Goal: Check status: Check status

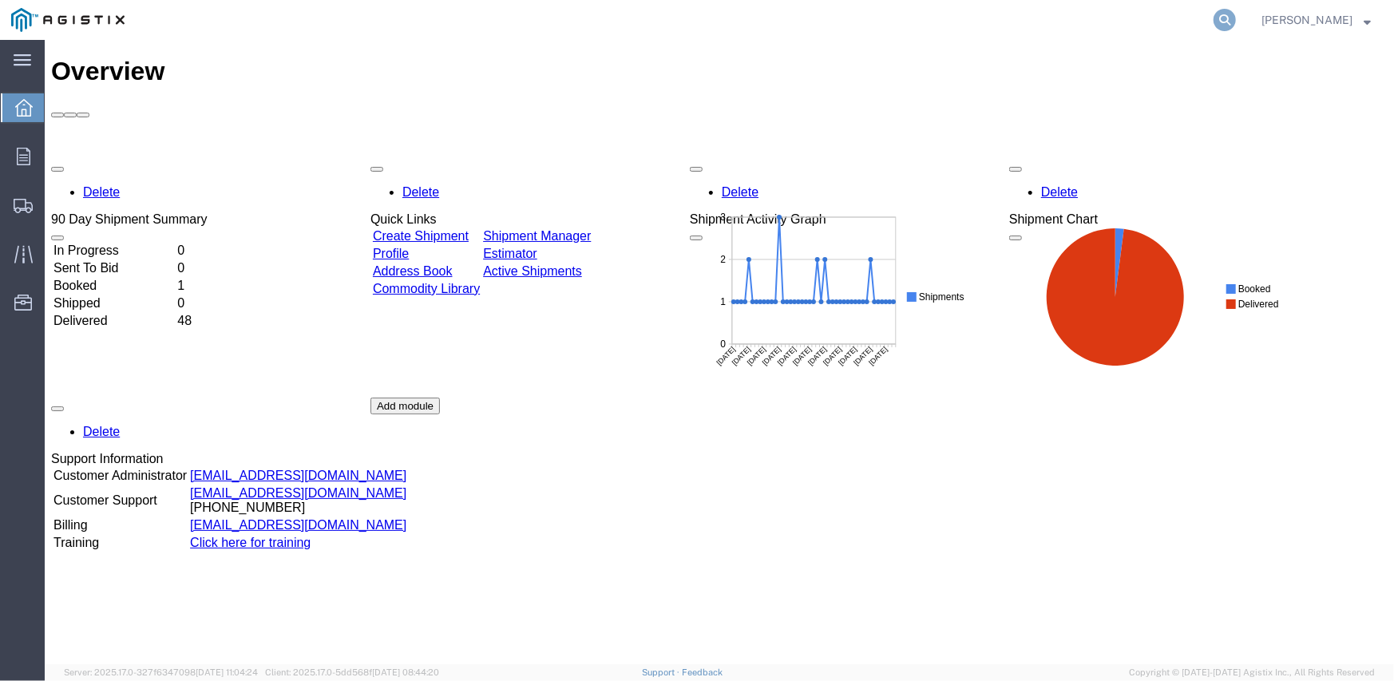
click at [1229, 14] on icon at bounding box center [1224, 20] width 22 height 22
click at [805, 18] on input "search" at bounding box center [970, 20] width 485 height 38
paste input "56525584"
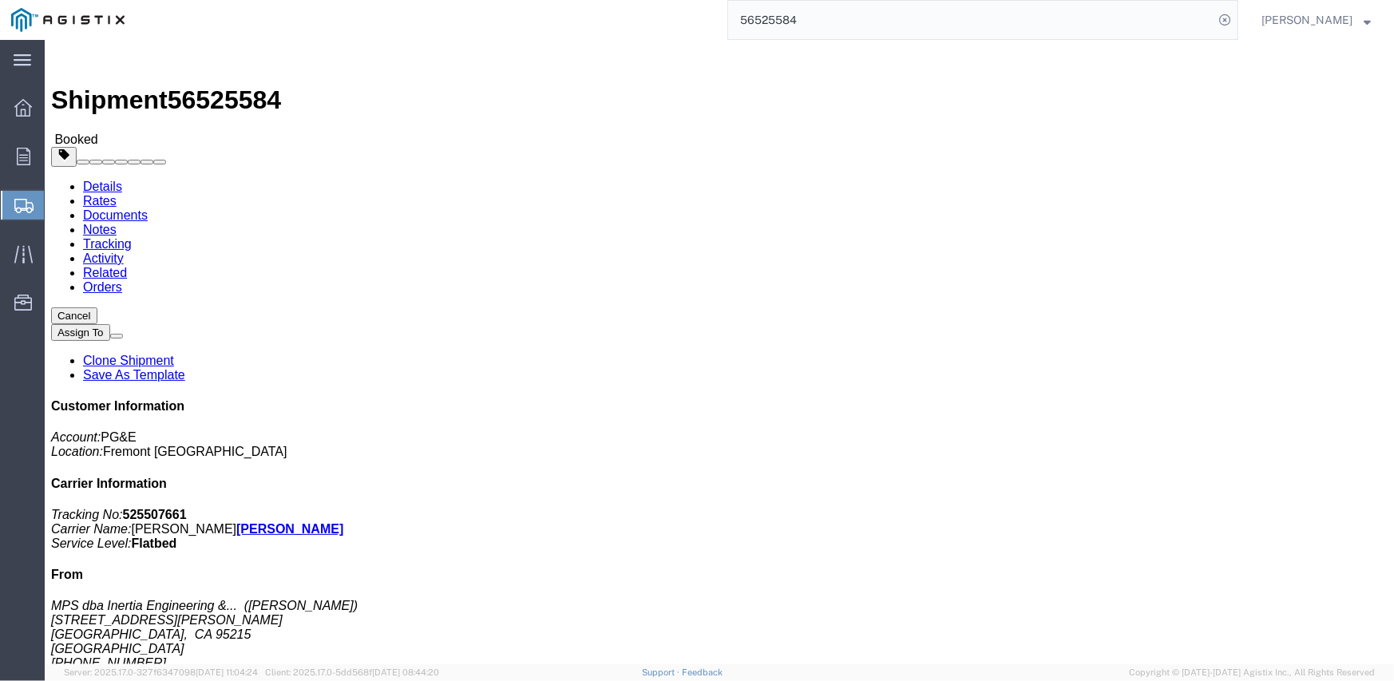
click link "Rates"
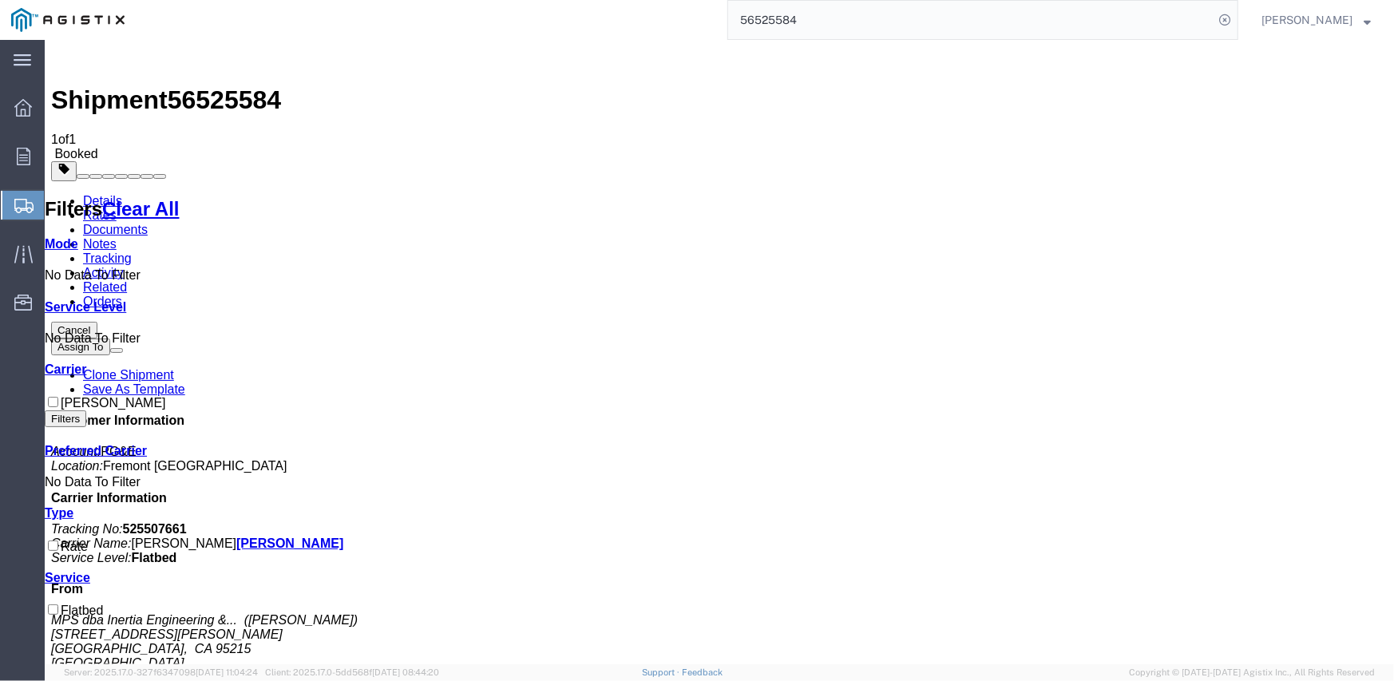
click at [147, 222] on link "Documents" at bounding box center [114, 229] width 65 height 14
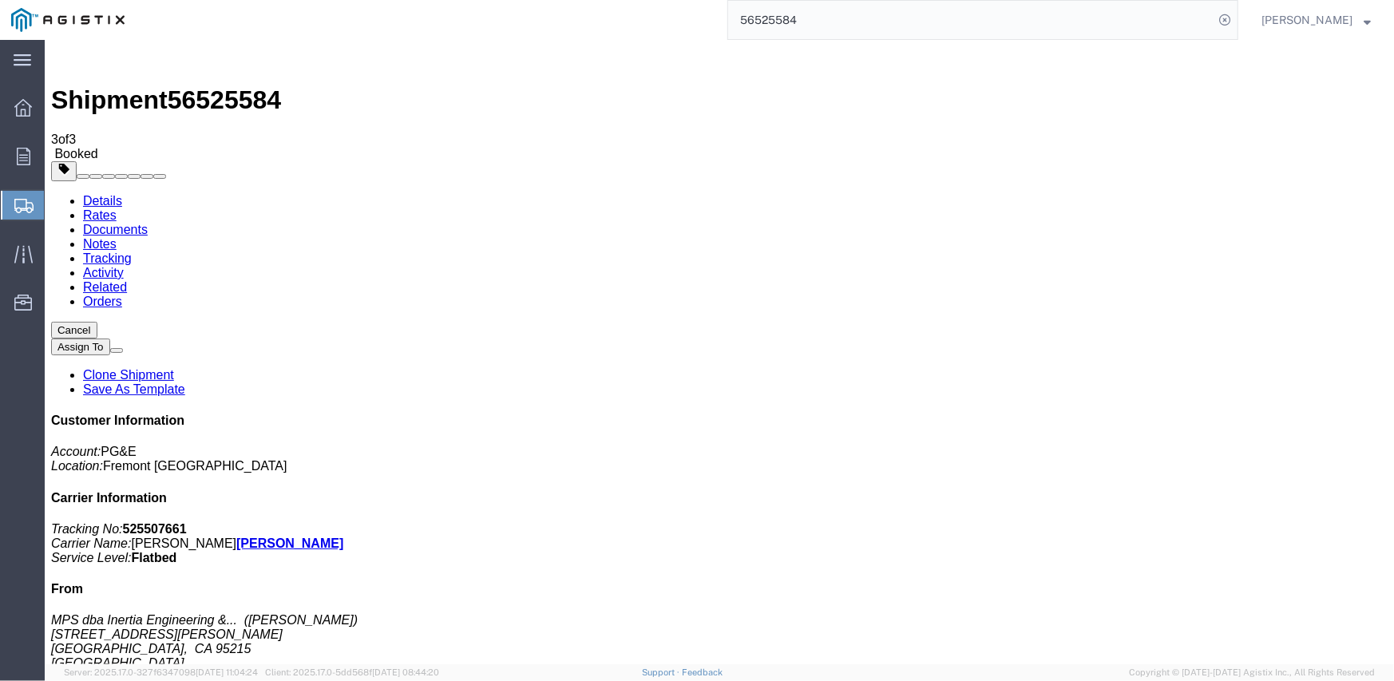
click at [116, 236] on link "Notes" at bounding box center [99, 243] width 34 height 14
click at [131, 251] on link "Tracking" at bounding box center [106, 258] width 49 height 14
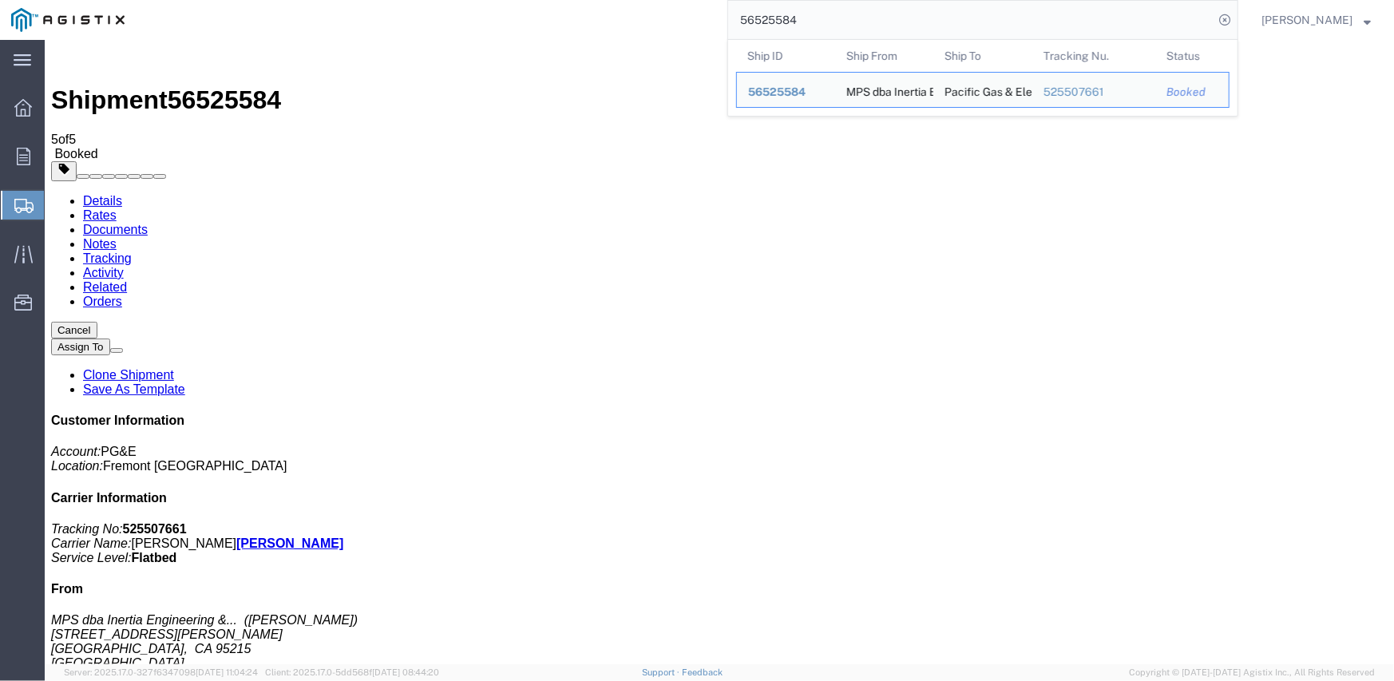
click at [785, 16] on input "56525584" at bounding box center [970, 20] width 485 height 38
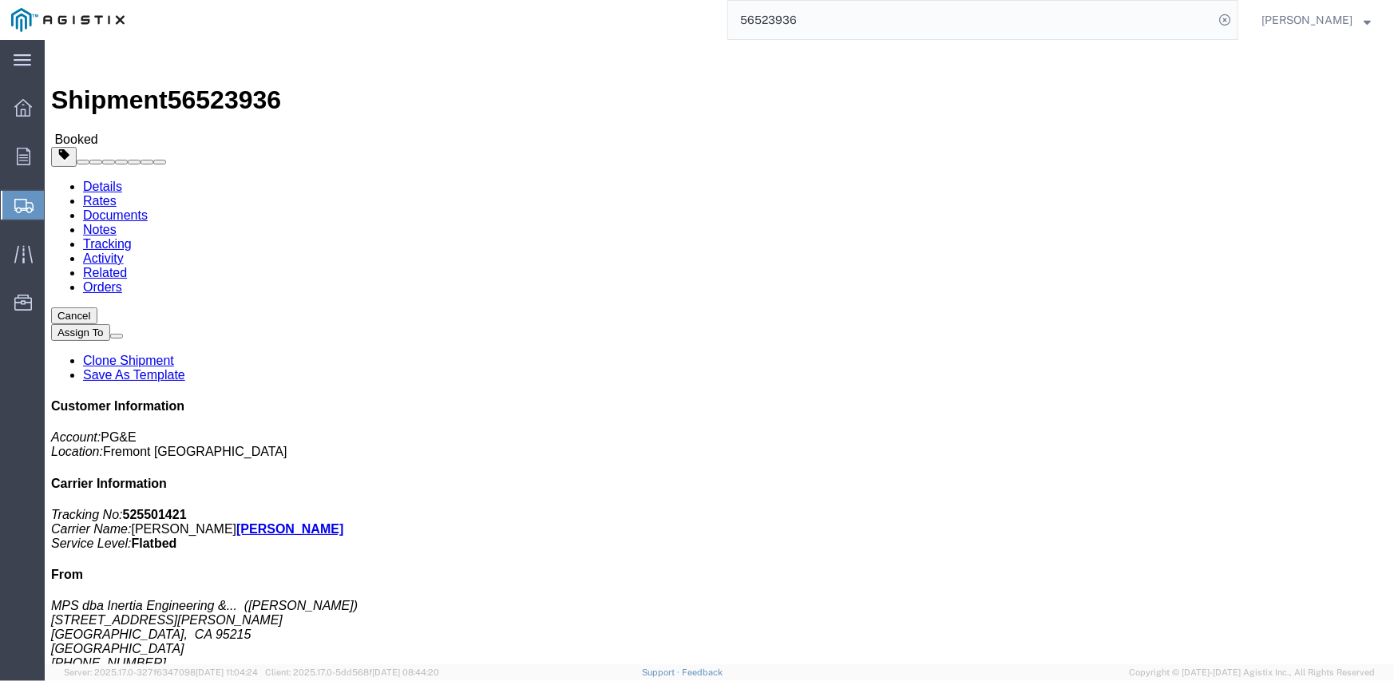
click link "Notes"
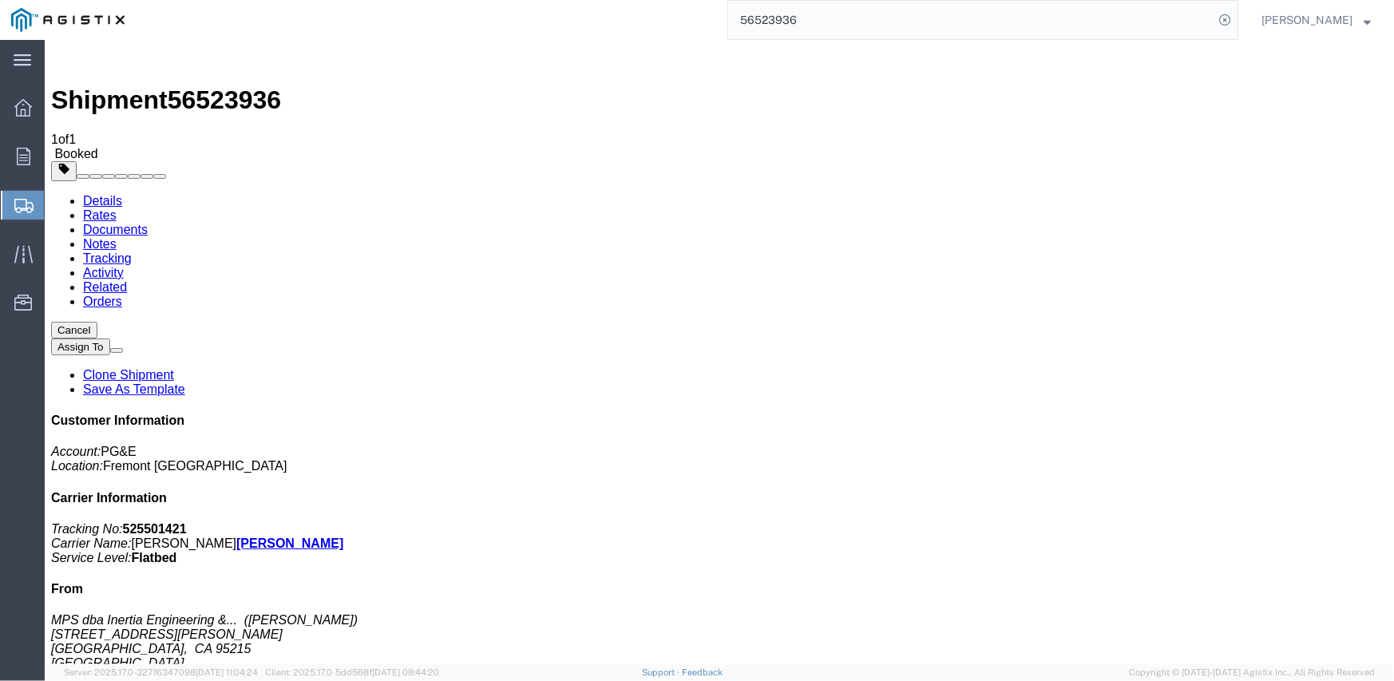
click at [131, 251] on link "Tracking" at bounding box center [106, 258] width 49 height 14
click at [749, 14] on input "56523936" at bounding box center [970, 20] width 485 height 38
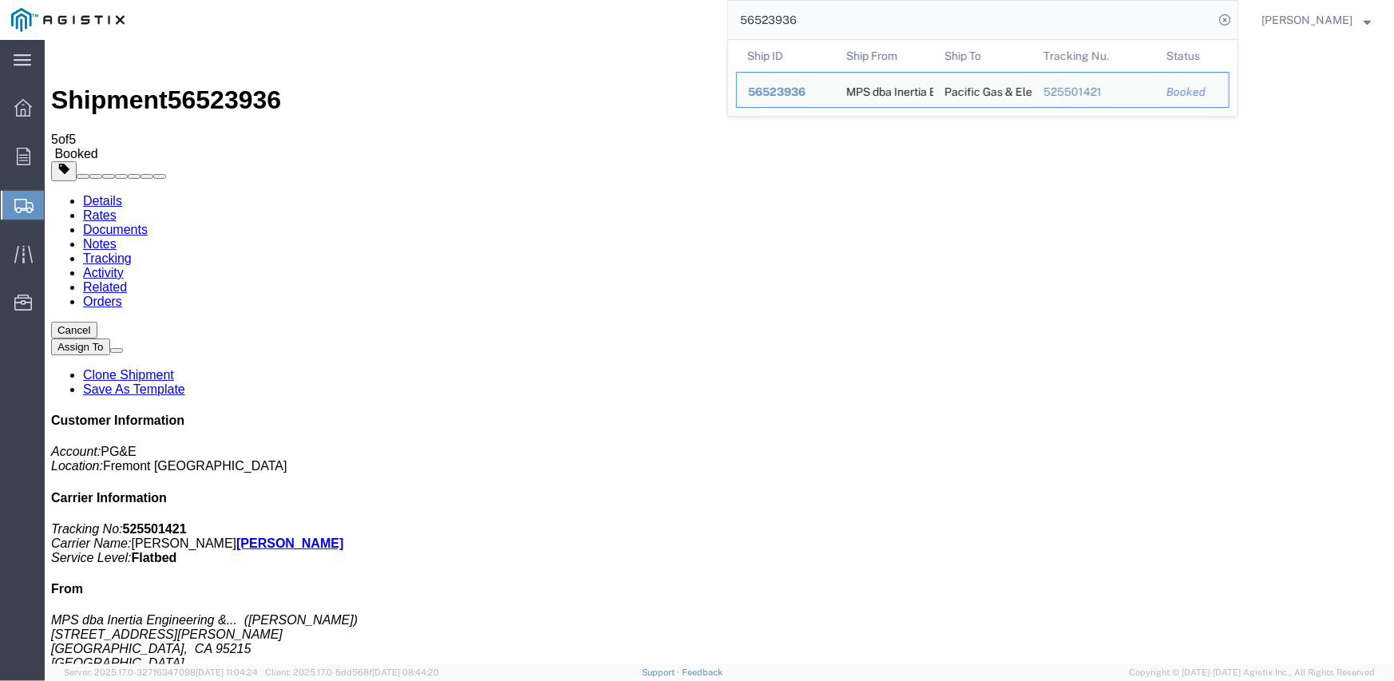
click at [750, 14] on input "56523936" at bounding box center [970, 20] width 485 height 38
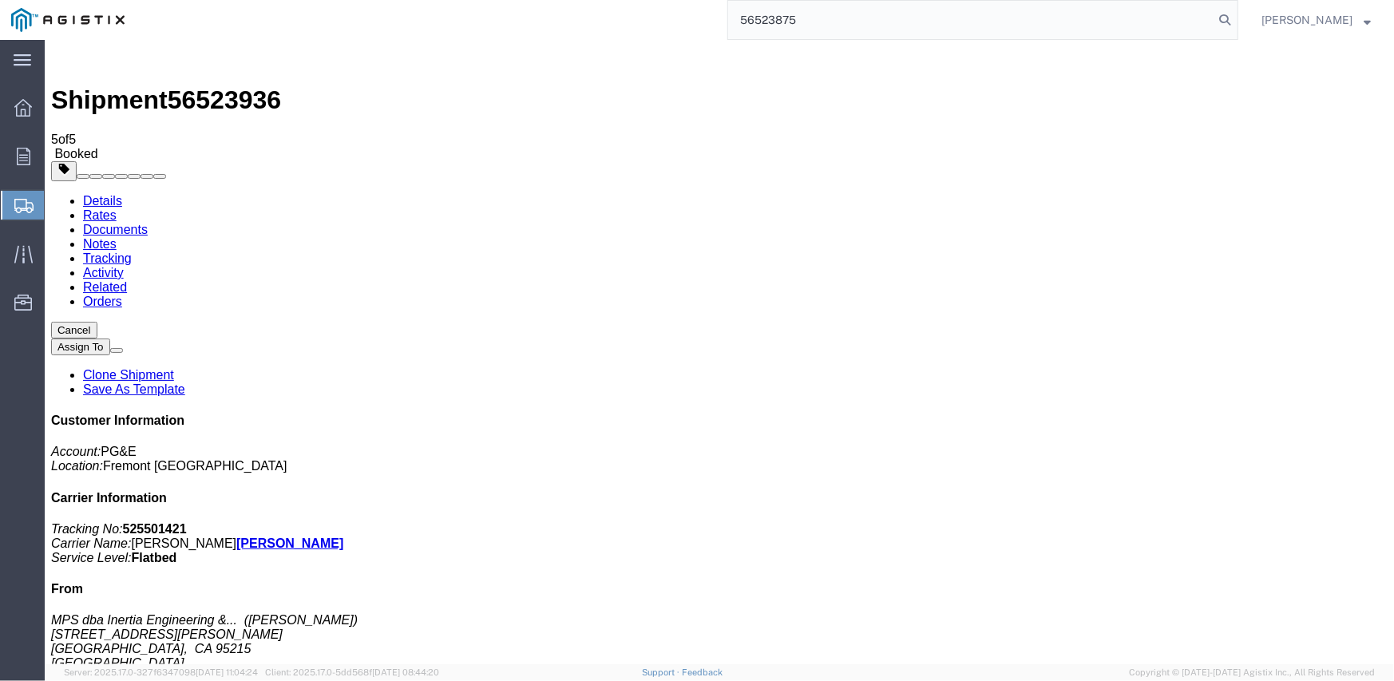
type input "56523875"
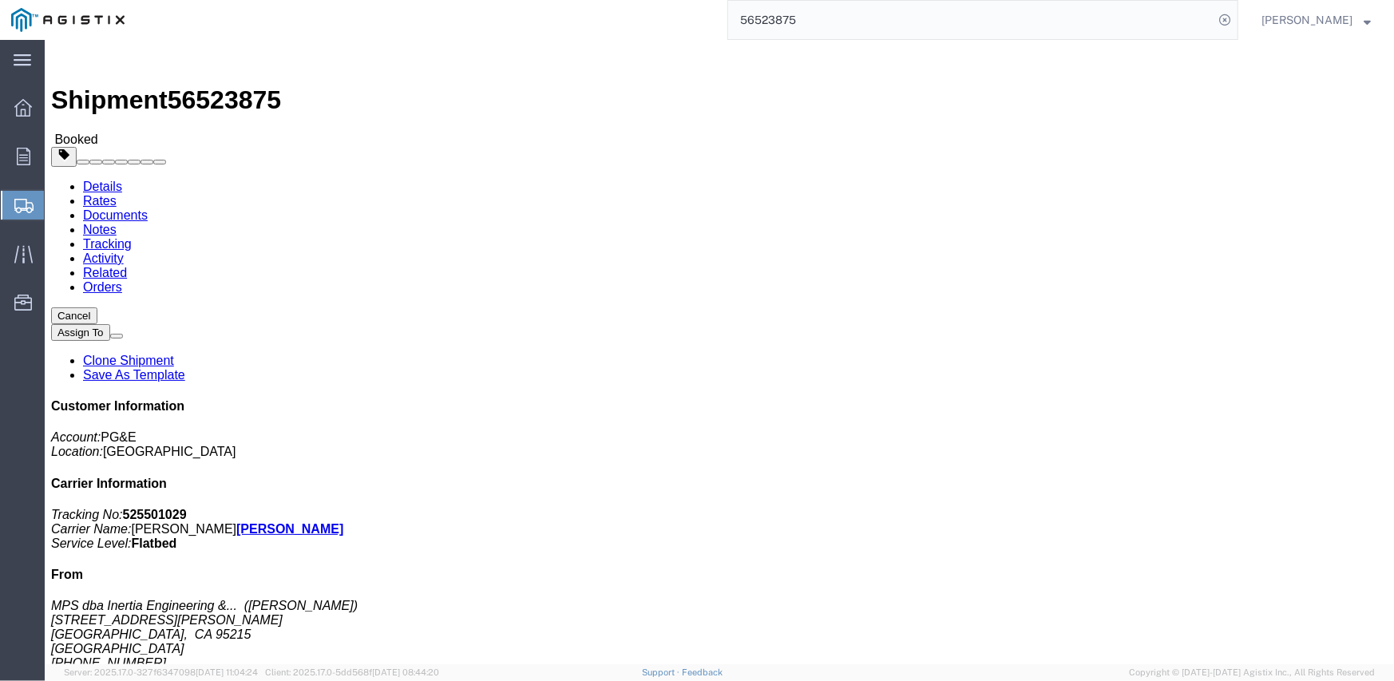
click link "Tracking"
